Goal: Use online tool/utility: Use online tool/utility

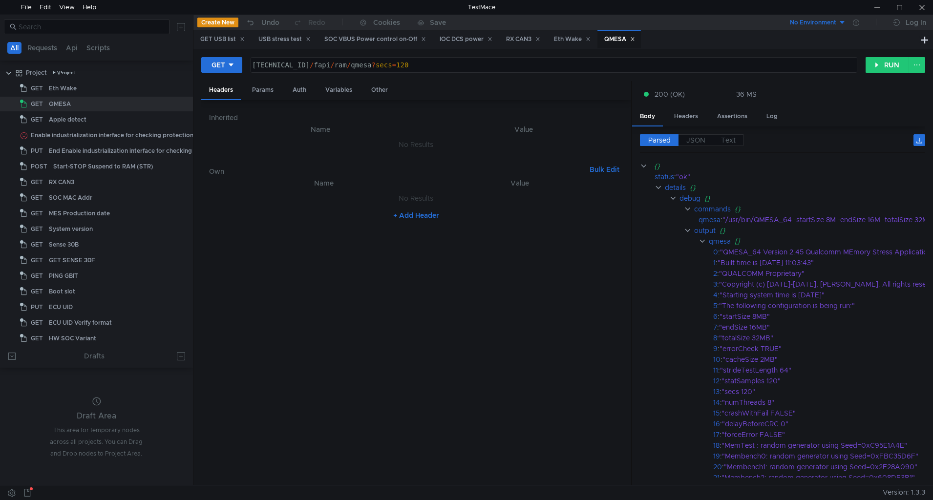
scroll to position [0, 4]
click at [240, 63] on button "GET" at bounding box center [221, 65] width 41 height 16
click at [224, 101] on li "POST" at bounding box center [222, 101] width 42 height 16
click at [846, 67] on div "160.48.199.99:8080 / fapi / ram / qmesa ? secs = 120" at bounding box center [555, 72] width 601 height 23
click at [887, 63] on button "RUN" at bounding box center [887, 65] width 43 height 16
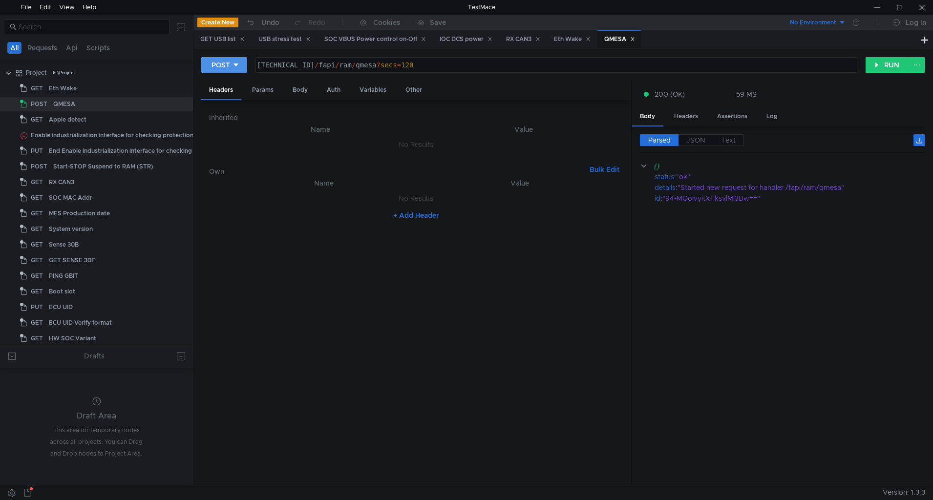
click at [237, 62] on icon at bounding box center [235, 65] width 7 height 7
click at [231, 84] on li "GET" at bounding box center [224, 86] width 46 height 16
click at [868, 73] on button "RUN" at bounding box center [887, 65] width 43 height 16
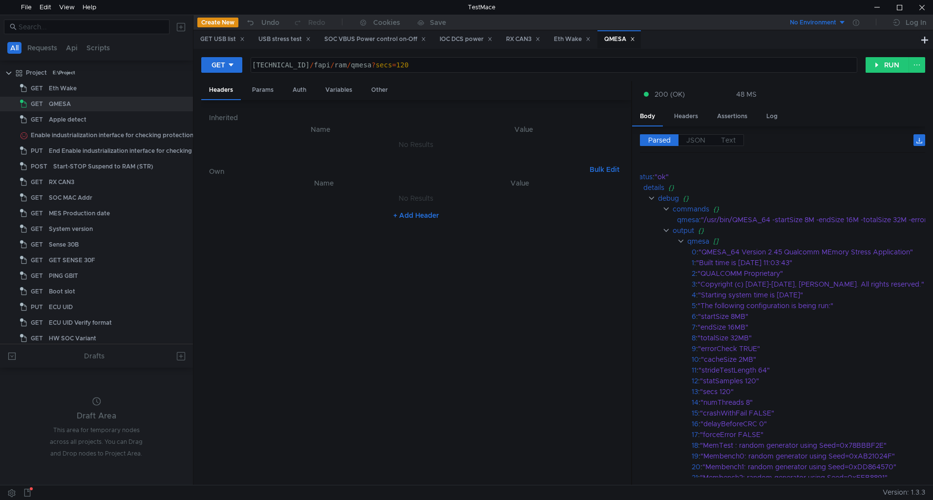
scroll to position [0, 0]
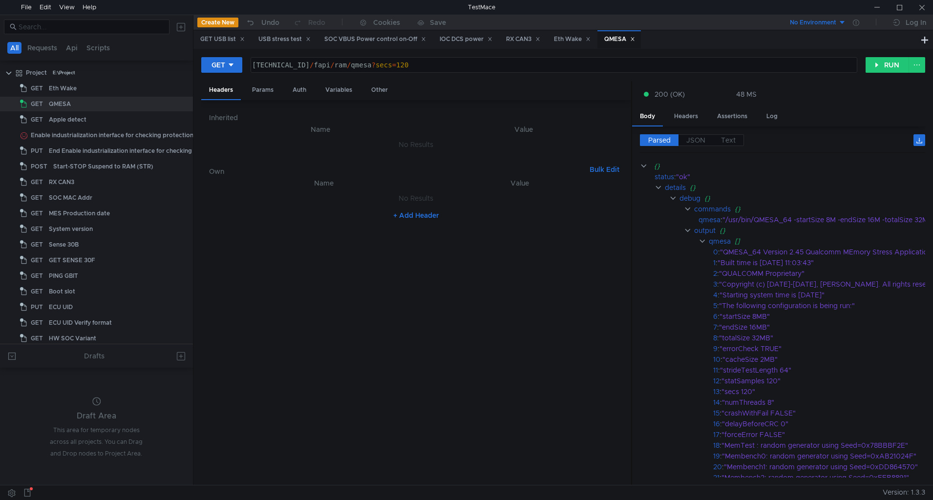
scroll to position [0, 4]
